Goal: Task Accomplishment & Management: Use online tool/utility

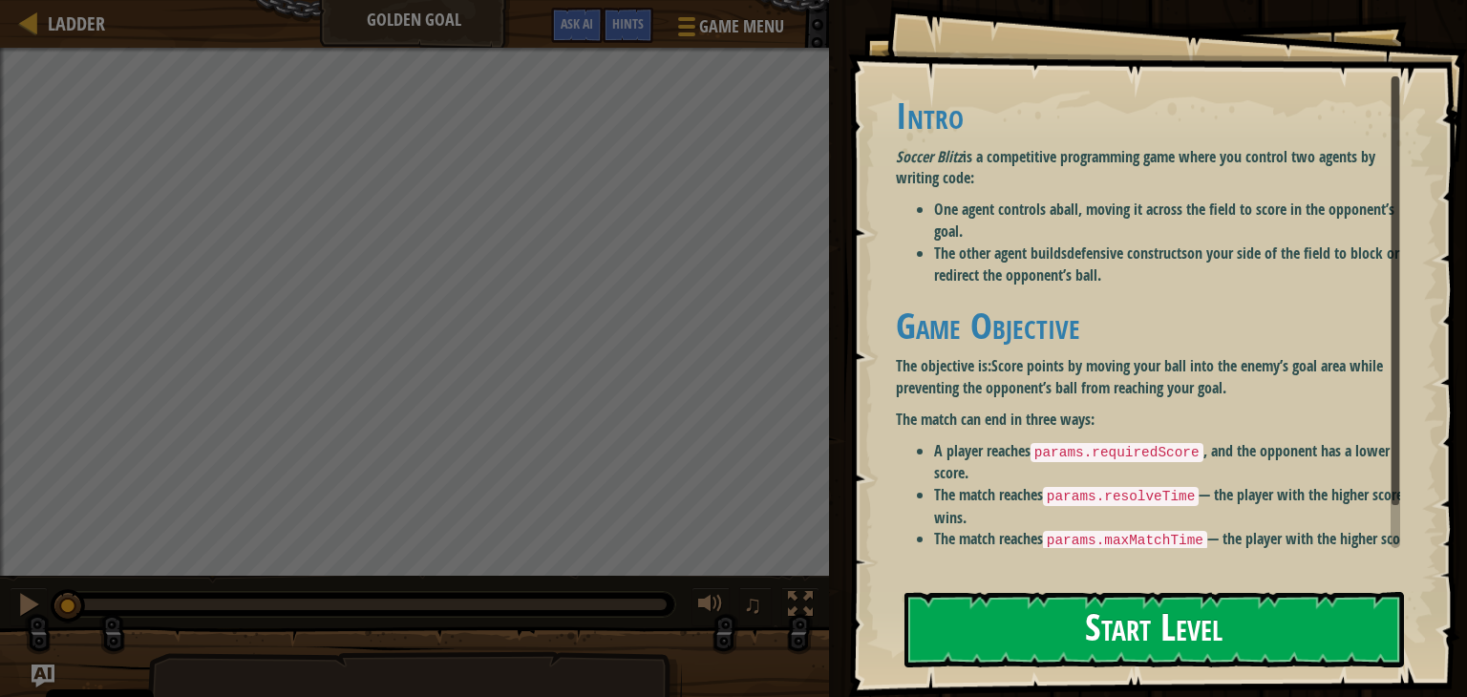
click at [1288, 630] on button "Start Level" at bounding box center [1155, 629] width 500 height 75
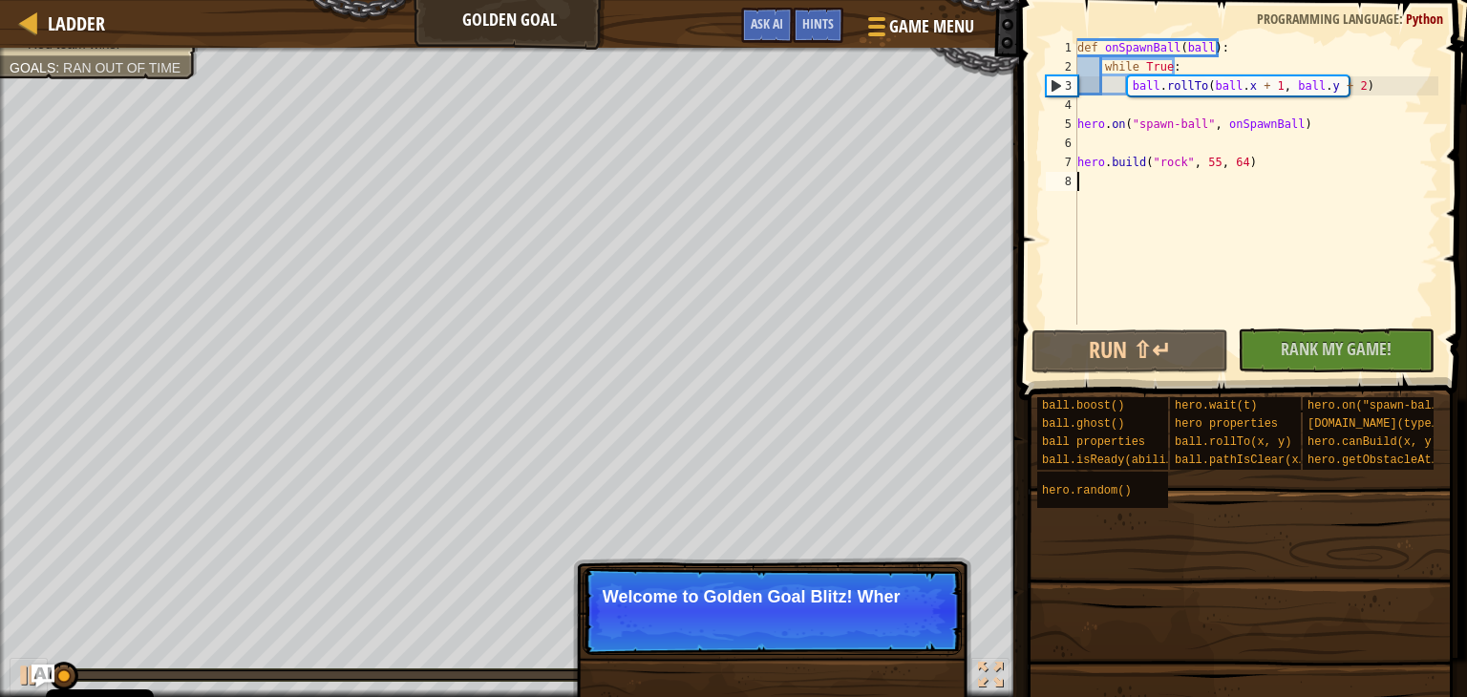
click at [695, 20] on div "Ladder Golden Goal Game Menu Done Hints Ask AI" at bounding box center [509, 24] width 1019 height 48
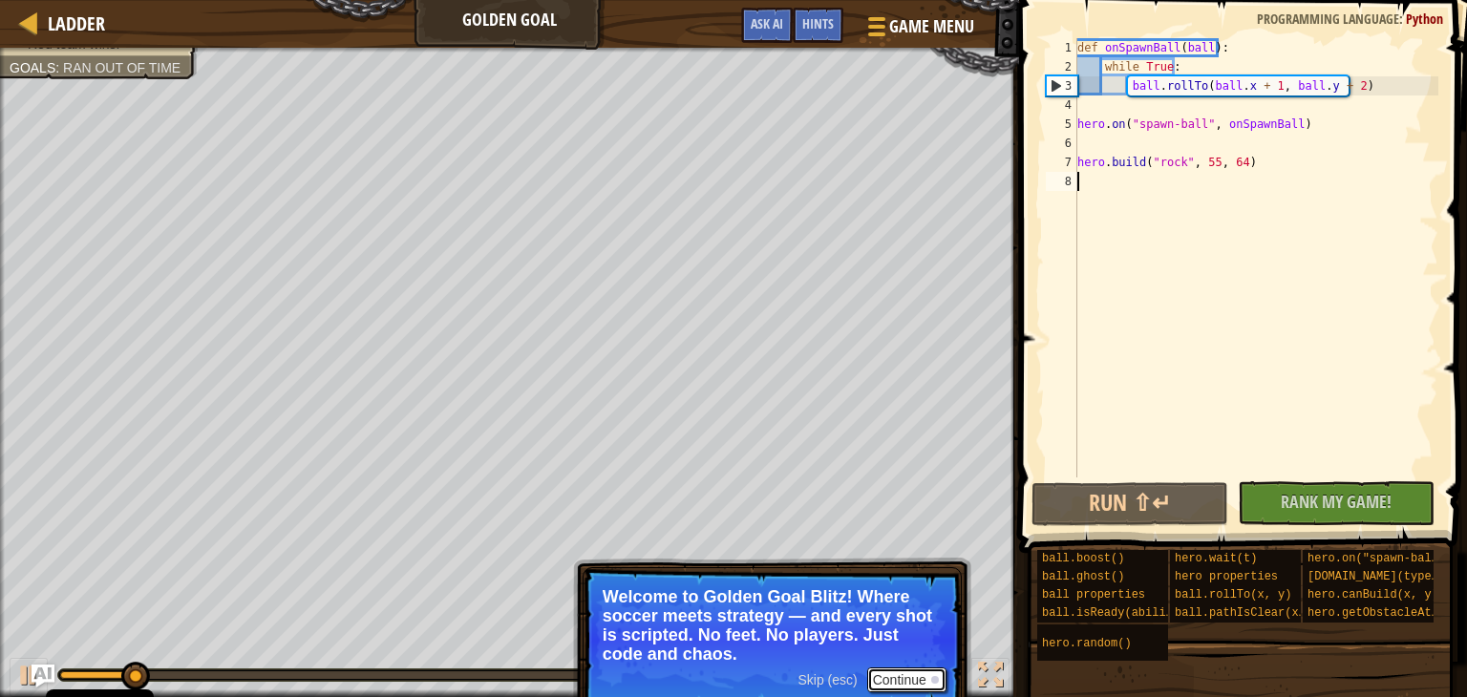
click at [911, 671] on button "Continue" at bounding box center [906, 680] width 79 height 25
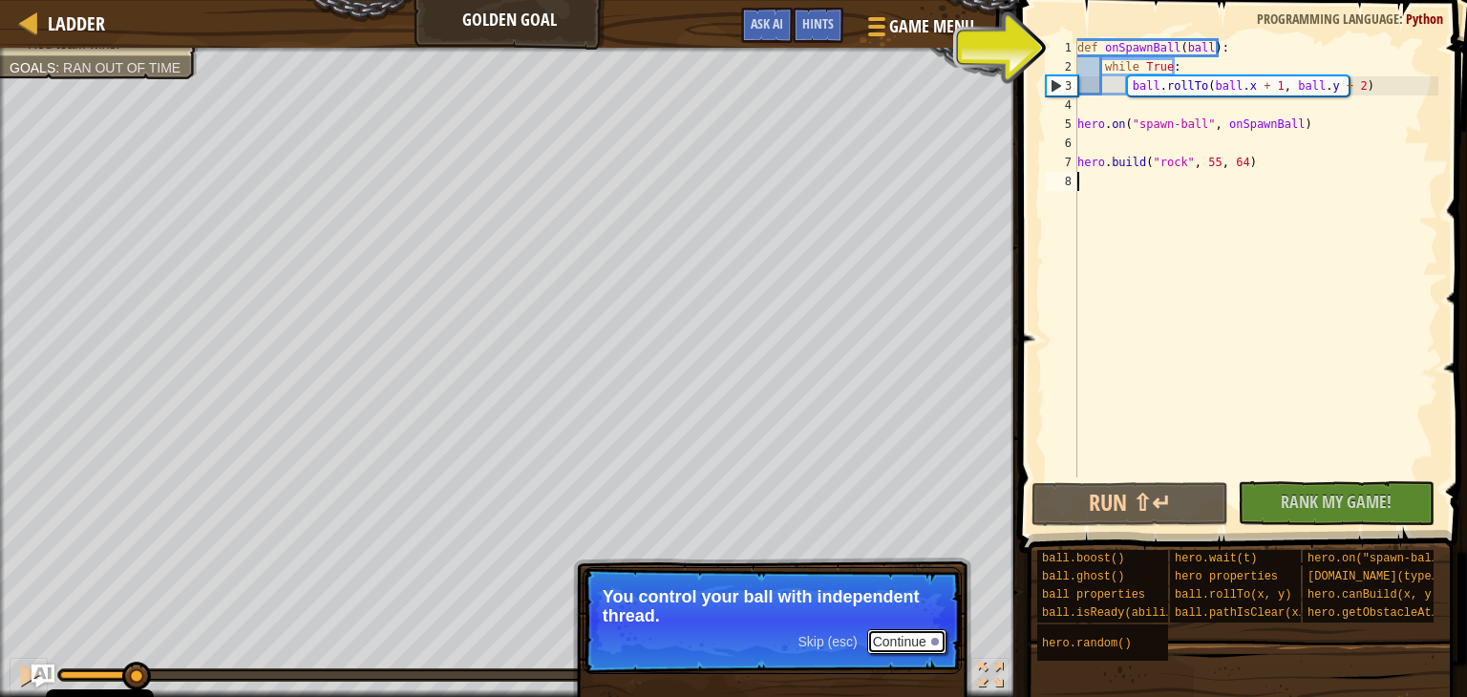
click at [908, 631] on button "Continue" at bounding box center [906, 641] width 79 height 25
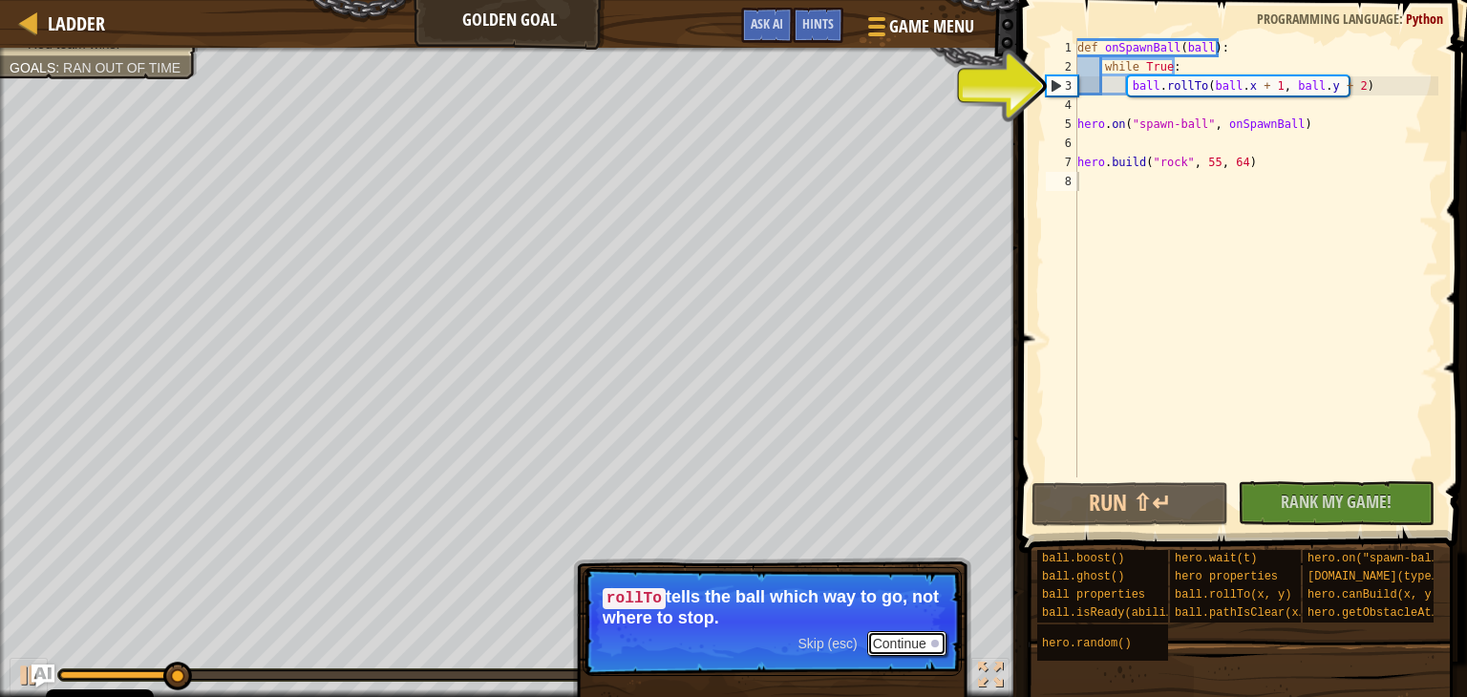
click at [912, 641] on button "Continue" at bounding box center [906, 643] width 79 height 25
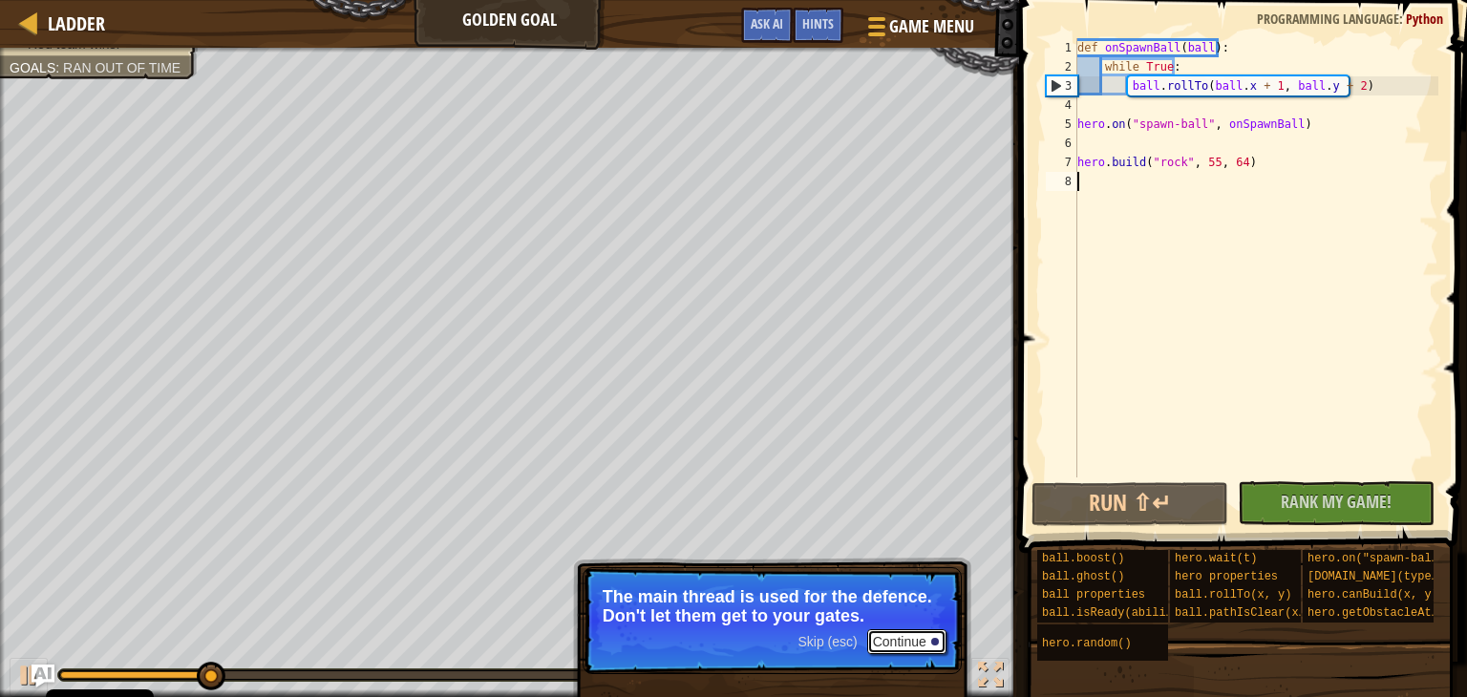
click at [904, 639] on button "Continue" at bounding box center [906, 641] width 79 height 25
click at [905, 638] on button "Continue" at bounding box center [906, 641] width 79 height 25
